Goal: Task Accomplishment & Management: Complete application form

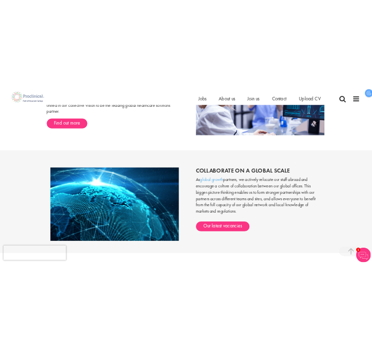
scroll to position [714, 7]
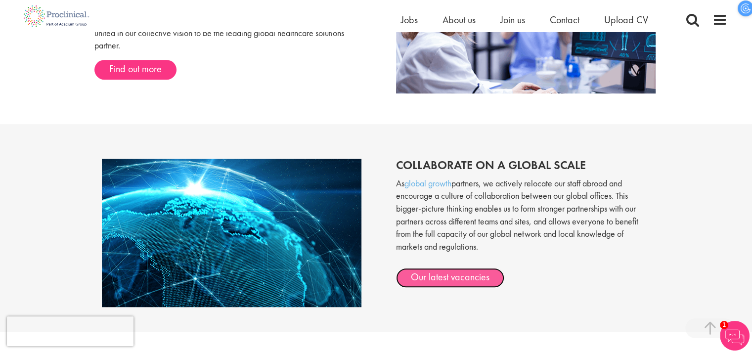
click at [414, 273] on link "Our latest vacancies" at bounding box center [450, 278] width 108 height 20
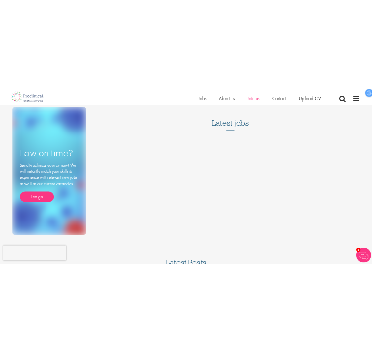
scroll to position [3, 7]
